Goal: Task Accomplishment & Management: Manage account settings

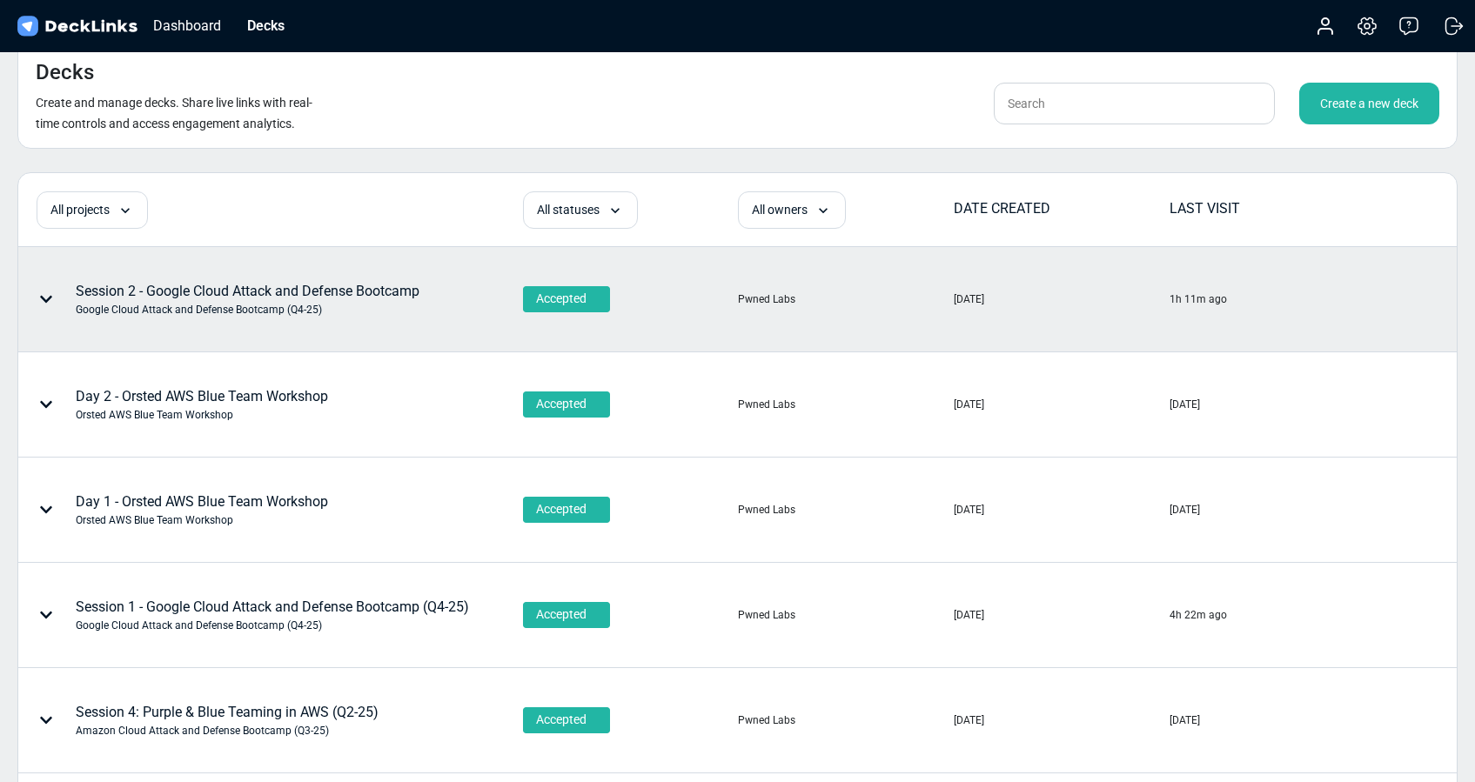
click at [234, 294] on div "Session 2 - Google Cloud Attack and Defense Bootcamp Google Cloud Attack and De…" at bounding box center [248, 299] width 344 height 37
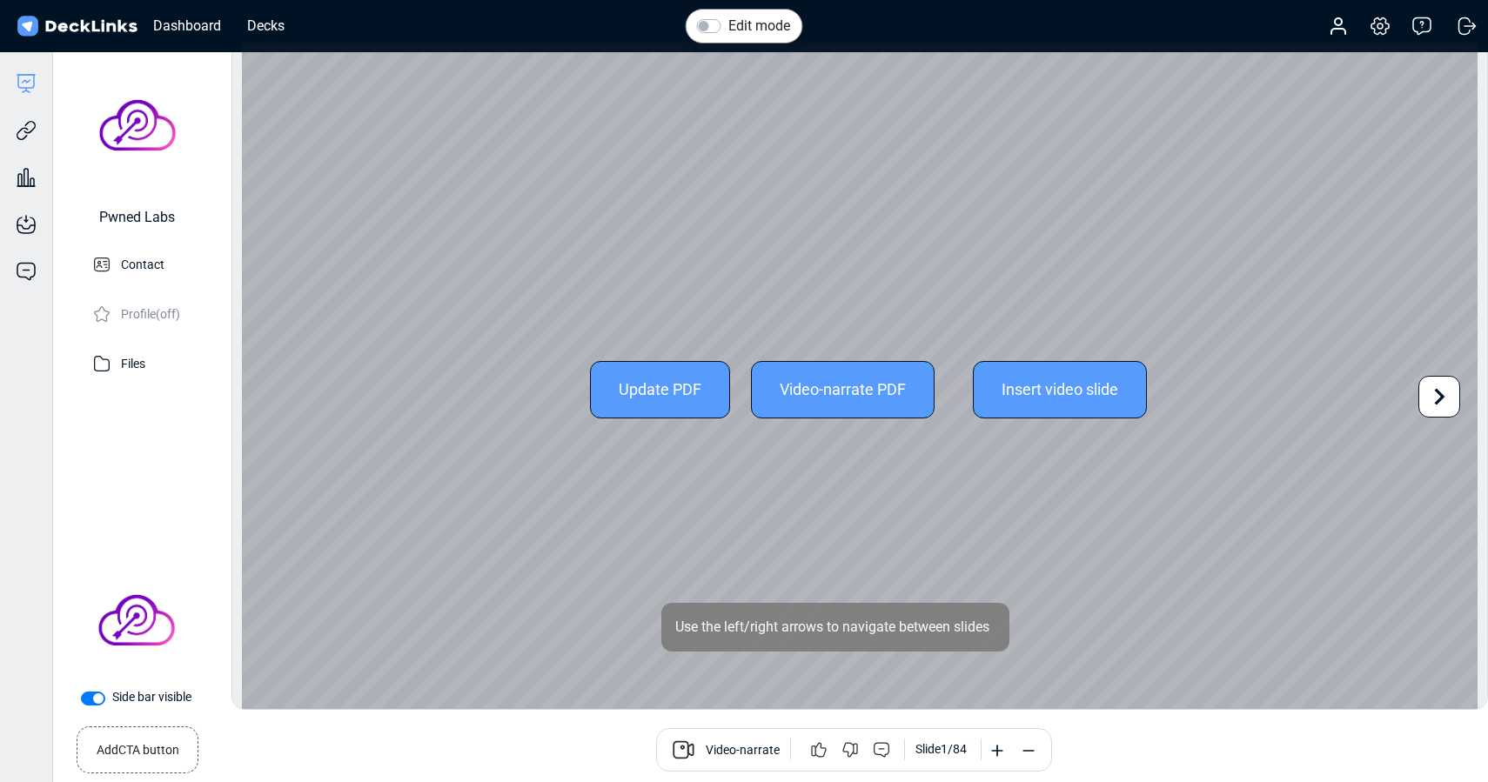
click at [638, 400] on div "Update PDF" at bounding box center [660, 389] width 140 height 57
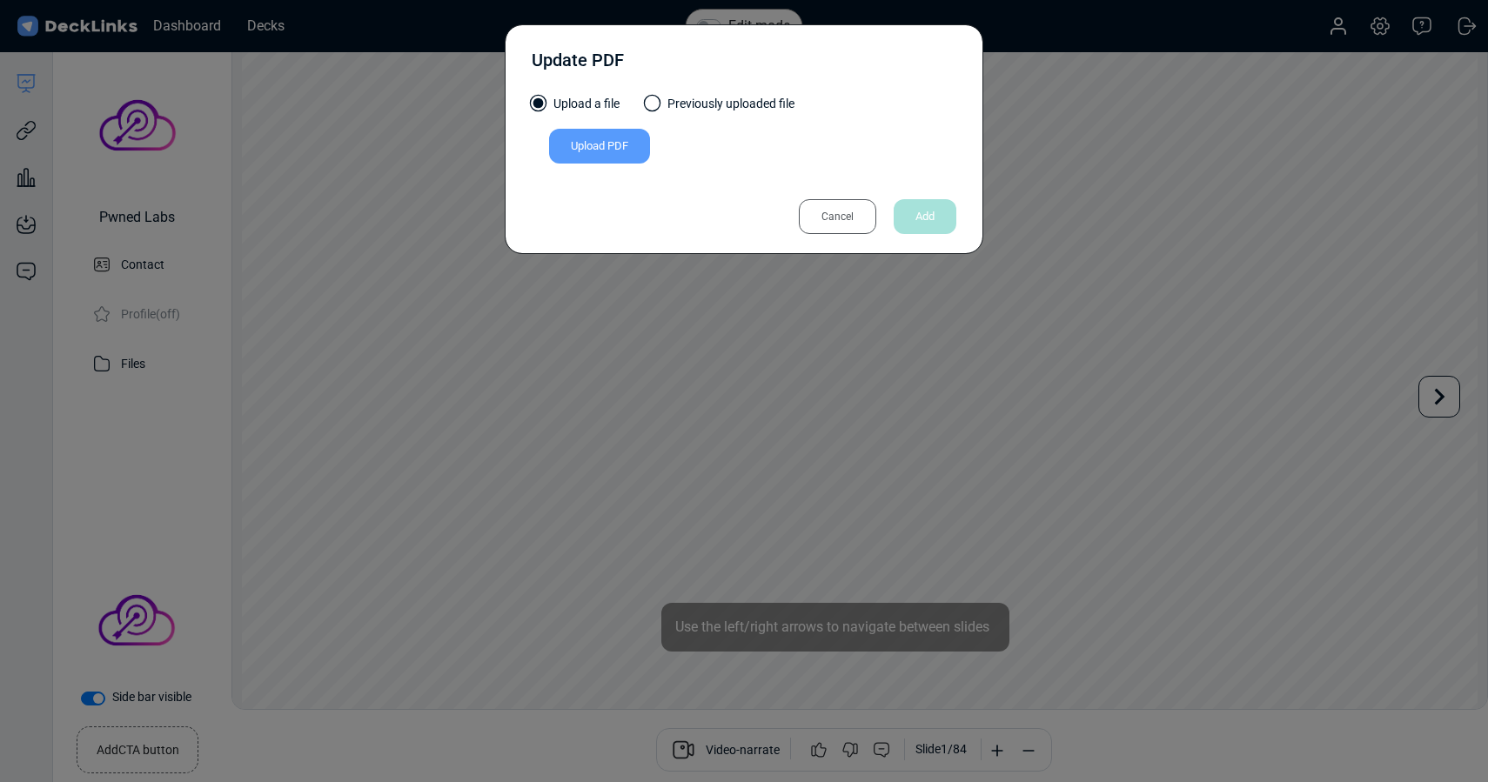
click at [611, 143] on div "Upload PDF" at bounding box center [599, 146] width 101 height 35
click at [0, 0] on input "Upload PDF" at bounding box center [0, 0] width 0 height 0
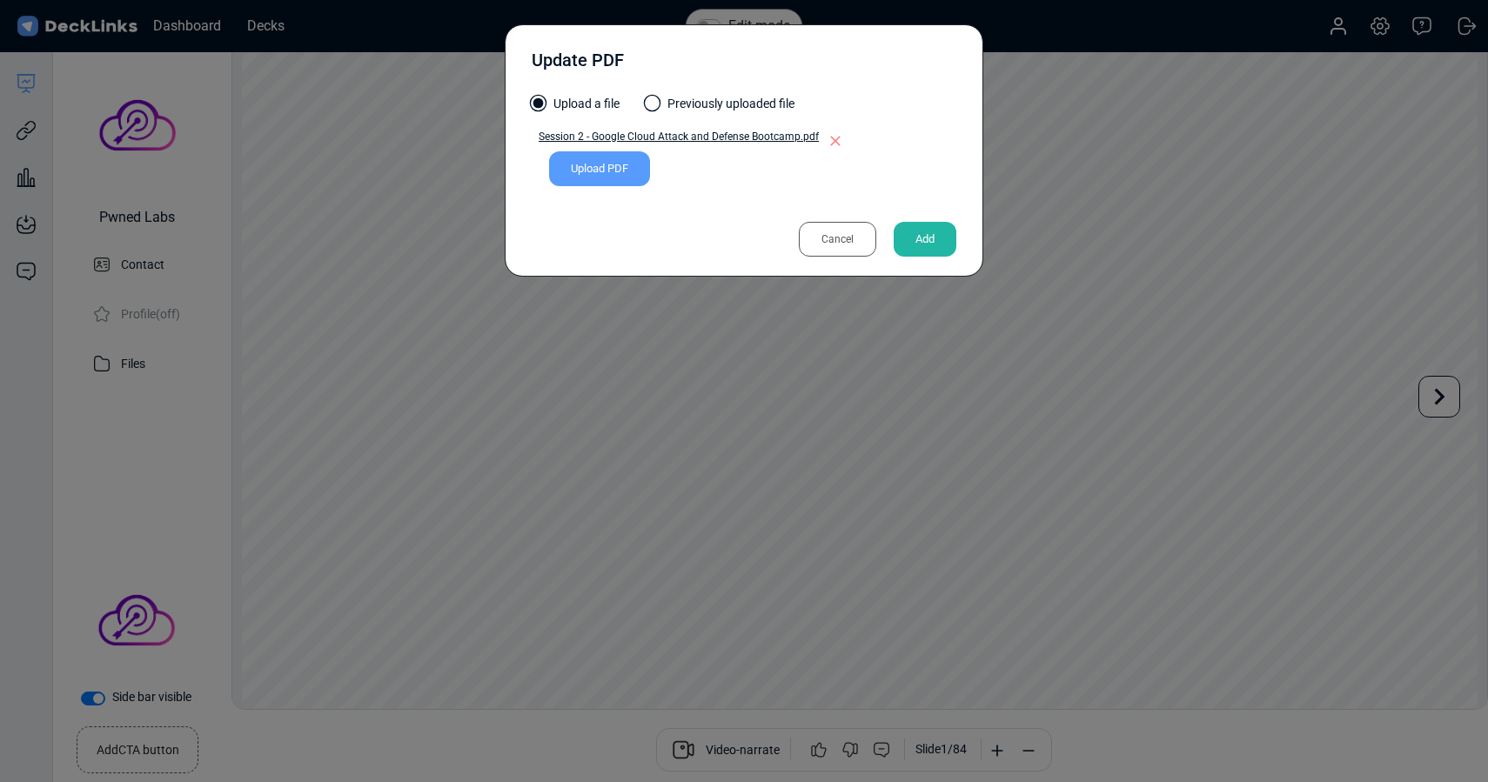
click at [934, 243] on div "Add" at bounding box center [925, 239] width 63 height 35
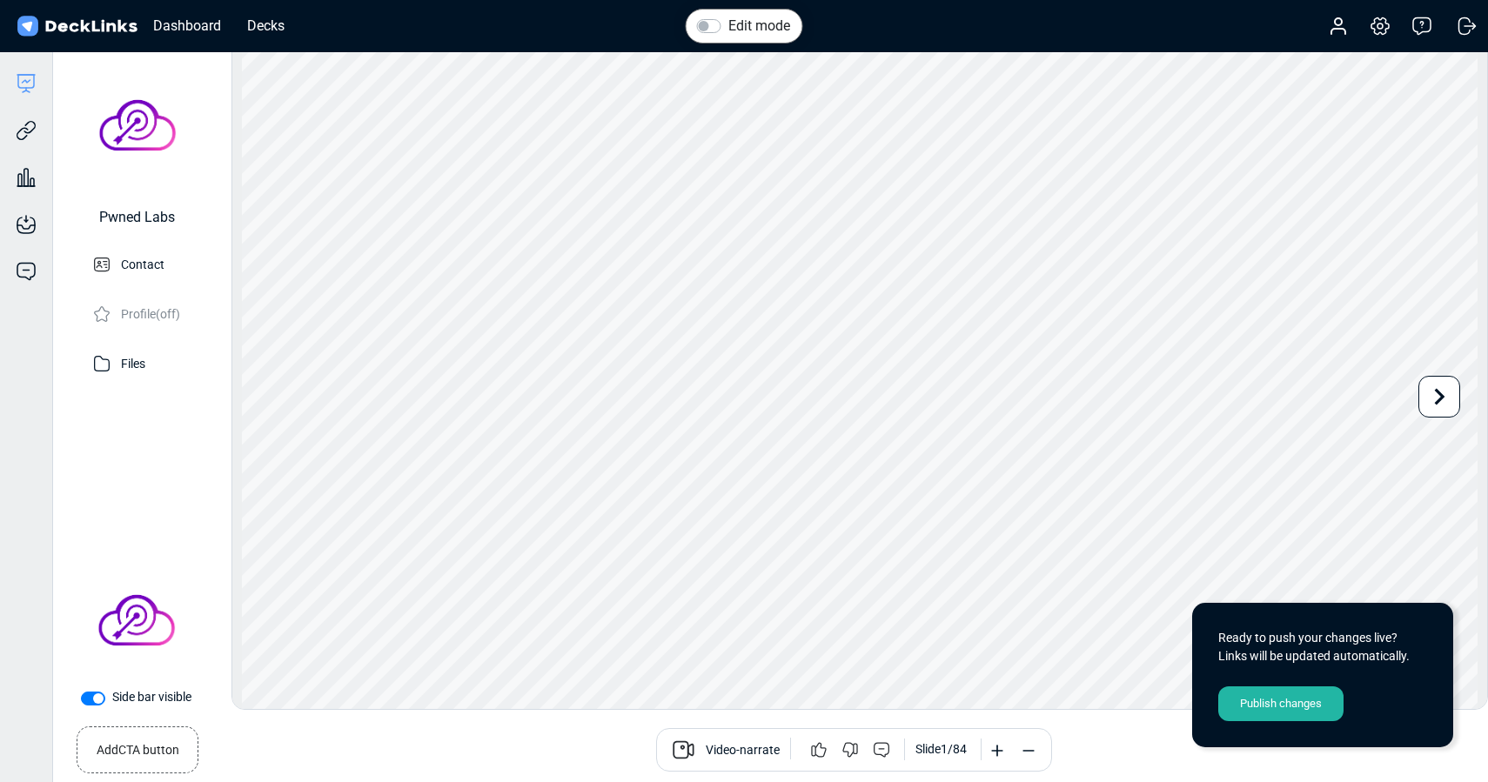
click at [1274, 700] on div "Publish changes" at bounding box center [1281, 704] width 125 height 35
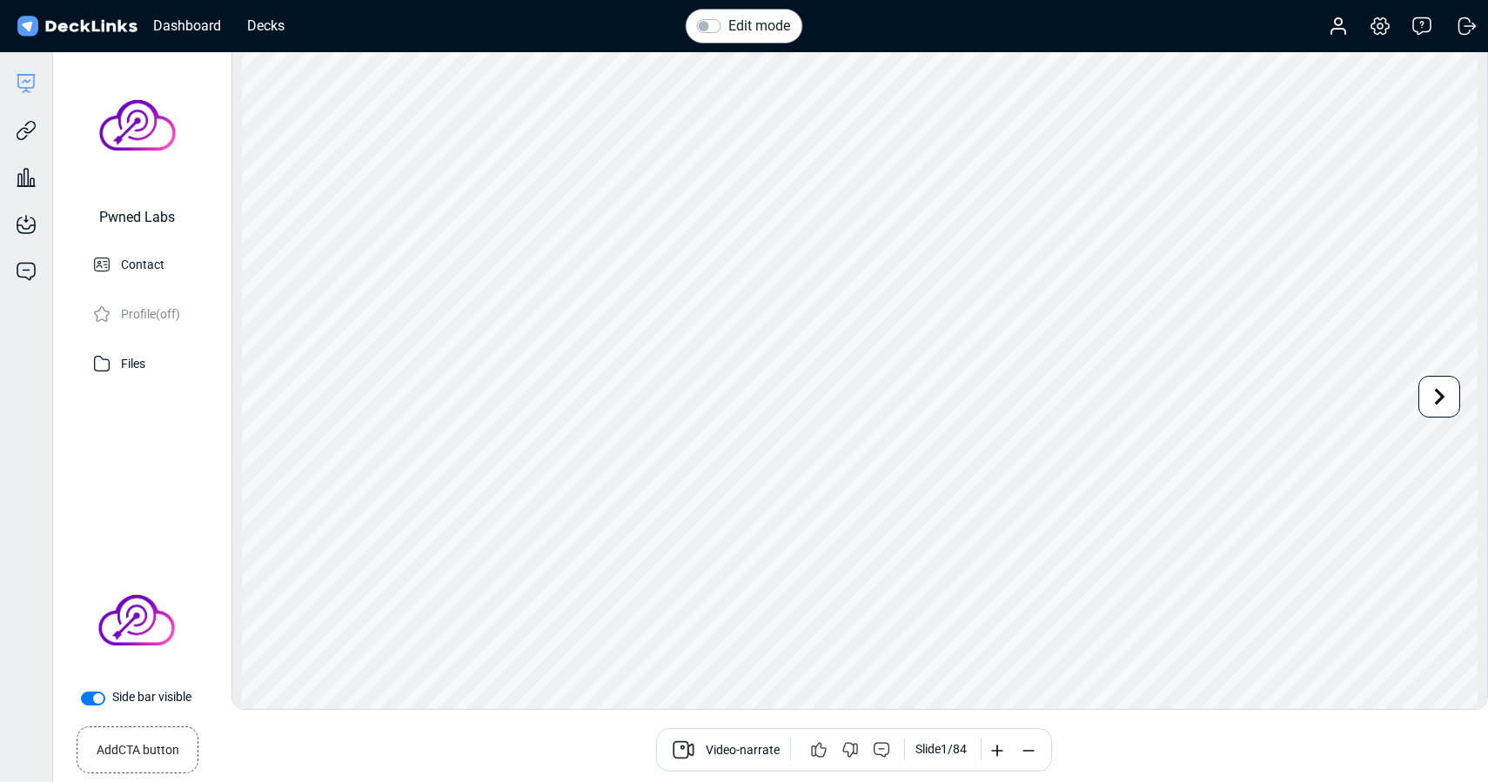
click at [149, 436] on div "Pwned Labs Contact Profile (off) Files" at bounding box center [137, 315] width 146 height 490
